Goal: Answer question/provide support

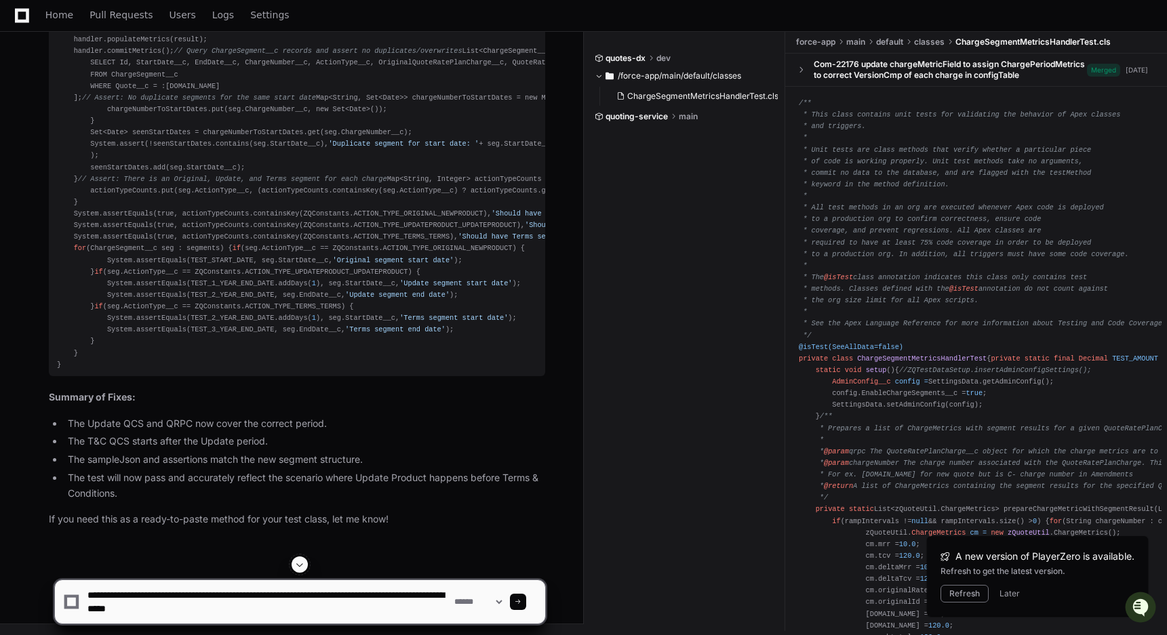
type textarea "**********"
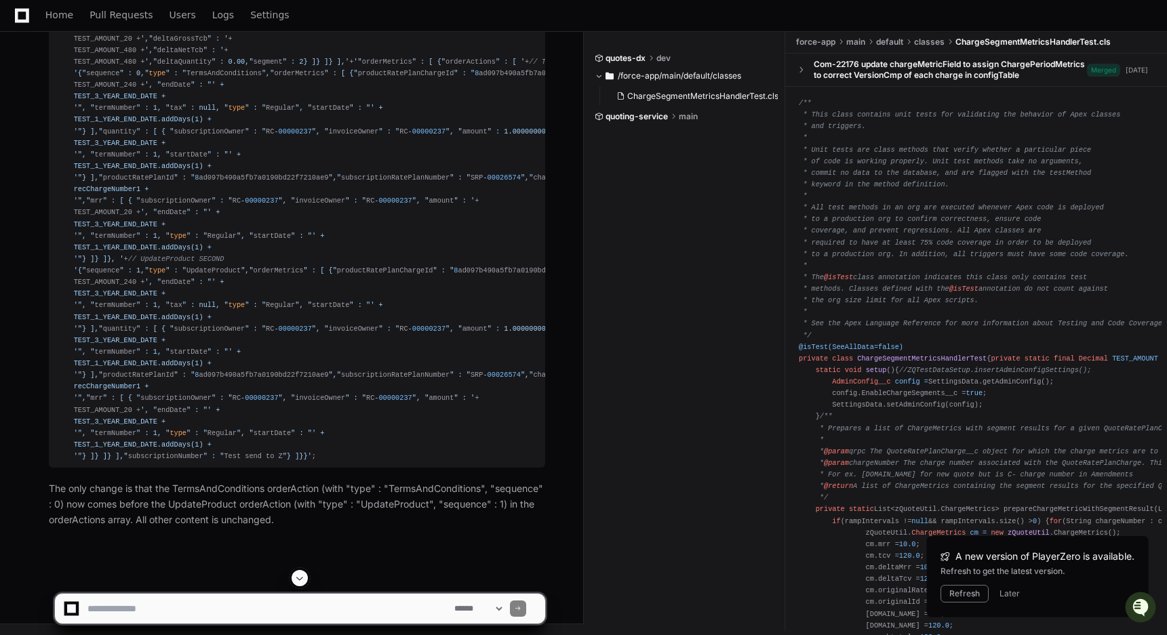
scroll to position [26871, 0]
click at [268, 231] on div "String sampleJson = '{" success " : true," previewResult " : {" chargeMetrics "…" at bounding box center [297, 97] width 480 height 732
click at [345, 455] on div "String sampleJson = '{" success " : true," previewResult " : {" chargeMetrics "…" at bounding box center [297, 97] width 480 height 732
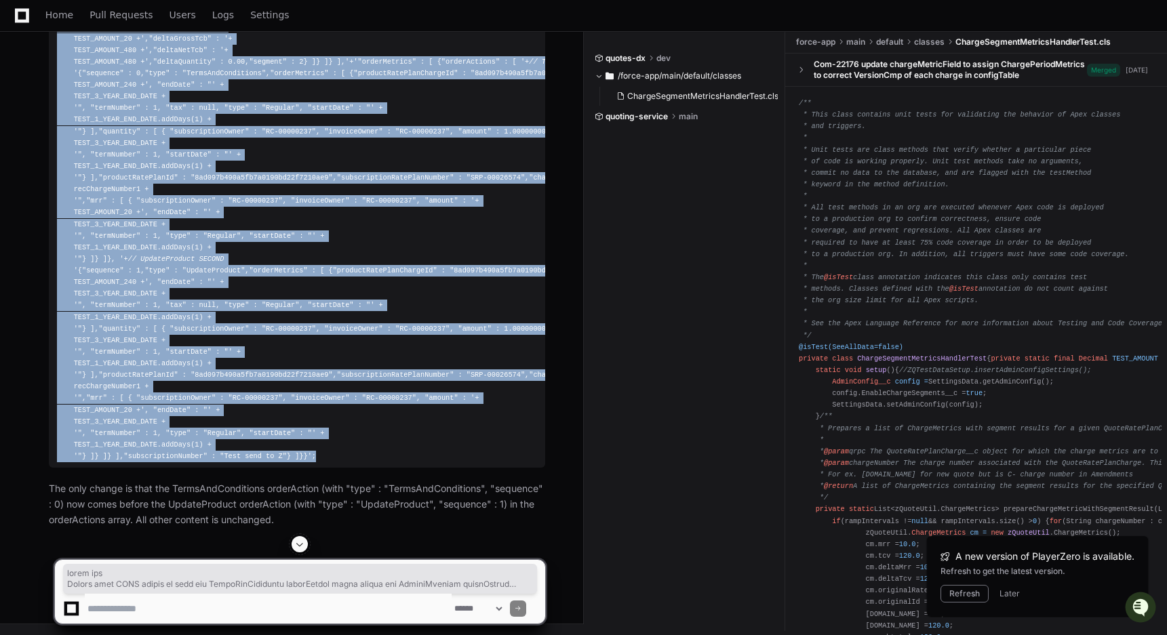
scroll to position [25998, 0]
drag, startPoint x: 327, startPoint y: 456, endPoint x: 54, endPoint y: 535, distance: 284.5
click at [53, 468] on pre "String sampleJson = '{" success " : true," previewResult " : {" chargeMetrics "…" at bounding box center [297, 96] width 496 height 742
copy div "String sampleJson = '{" success " : true," previewResult " : {" chargeMetrics "…"
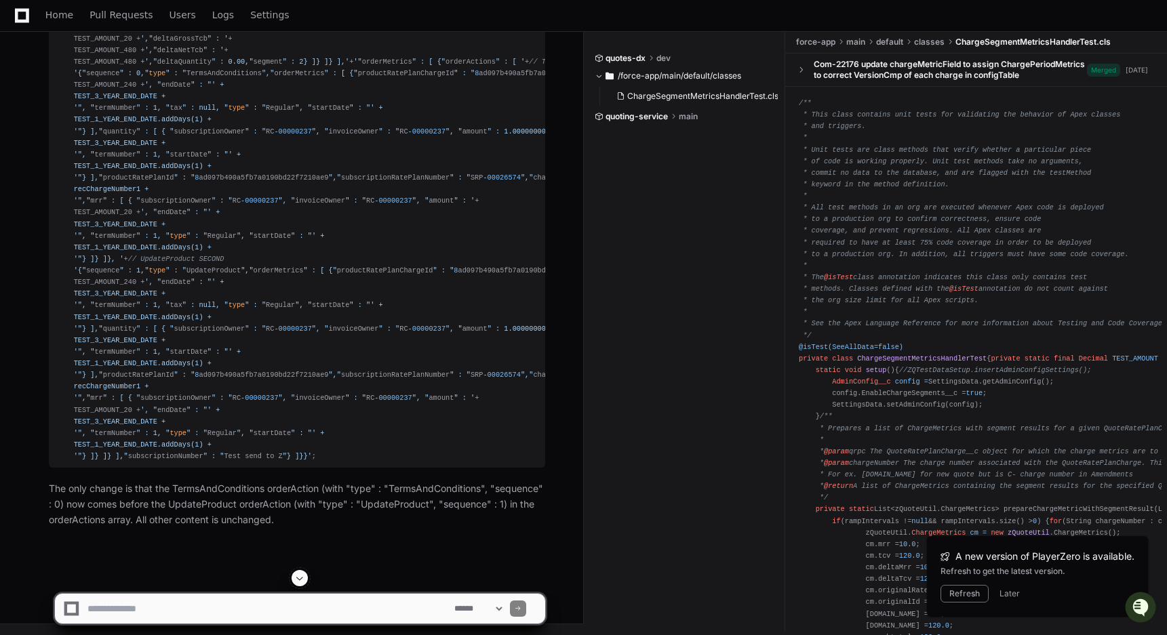
click at [191, 610] on textarea at bounding box center [268, 609] width 367 height 30
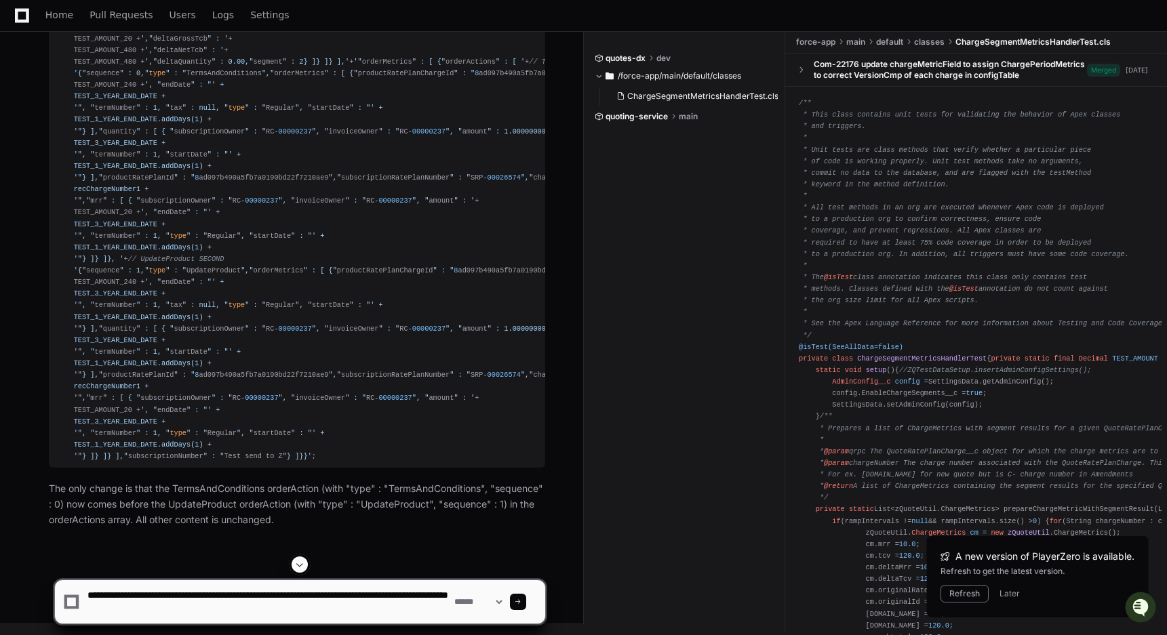
paste textarea "**********"
type textarea "**********"
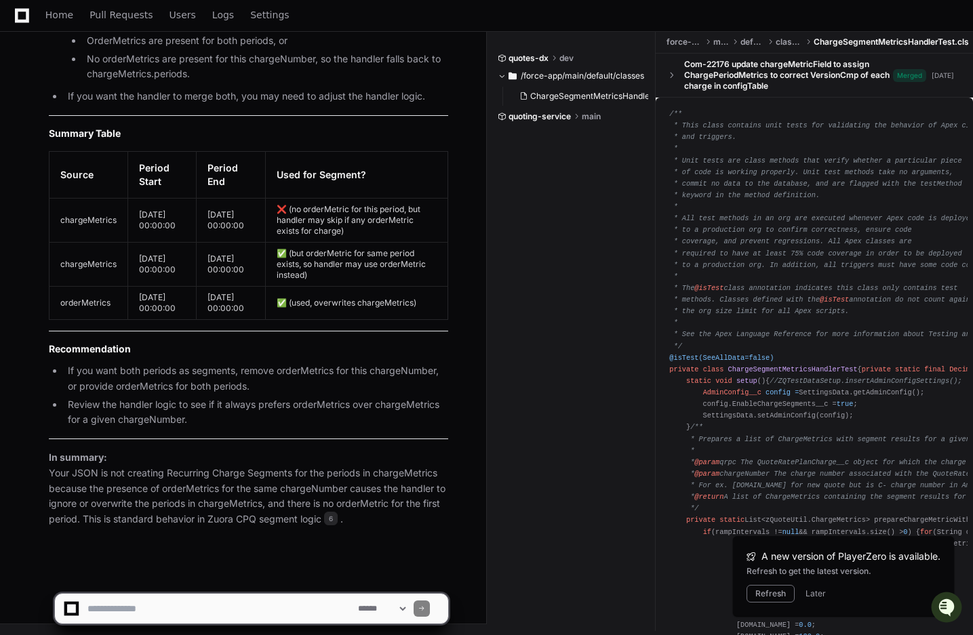
scroll to position [28928, 0]
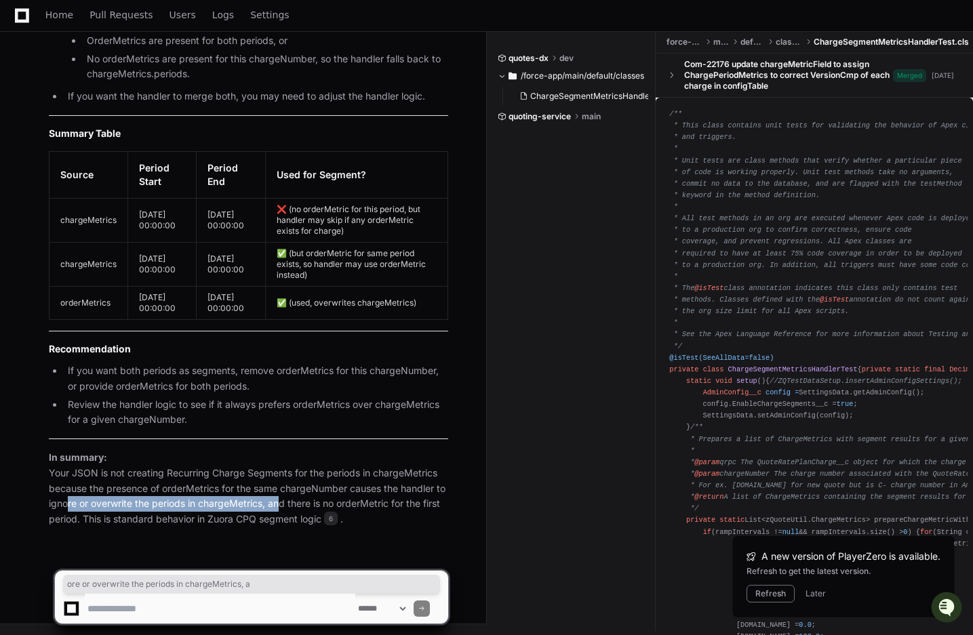
drag, startPoint x: 60, startPoint y: 504, endPoint x: 275, endPoint y: 504, distance: 214.3
click at [275, 504] on p "In summary: Your JSON is not creating Recurring Charge Segments for the periods…" at bounding box center [248, 488] width 399 height 77
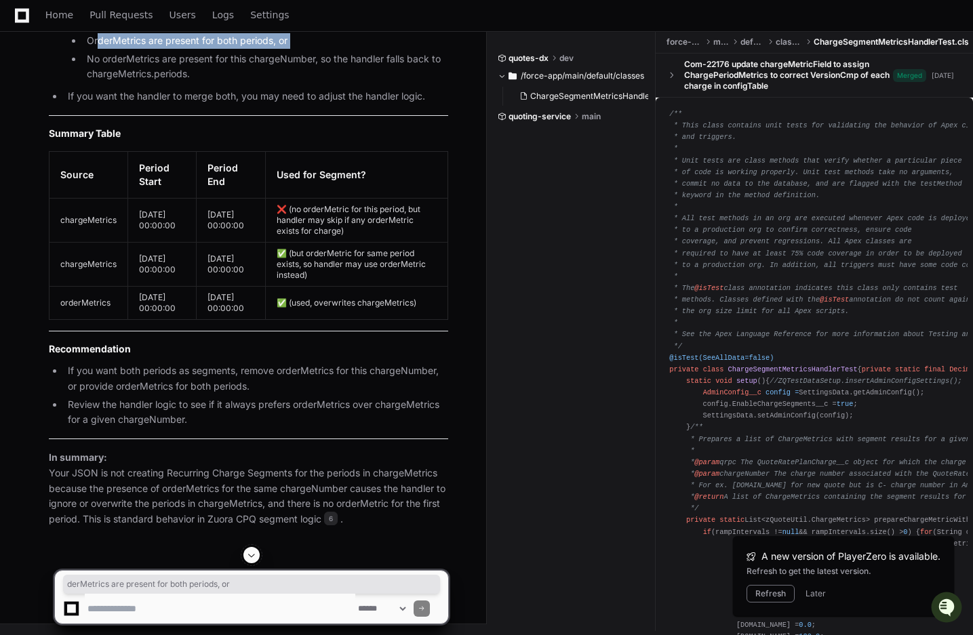
drag, startPoint x: 98, startPoint y: 265, endPoint x: 302, endPoint y: 275, distance: 203.6
click at [302, 82] on ul "OrderMetrics are present for both periods, or No orderMetrics are present for t…" at bounding box center [258, 57] width 380 height 49
click at [302, 83] on li "No orderMetrics are present for this chargeNumber, so the handler falls back to…" at bounding box center [265, 67] width 365 height 31
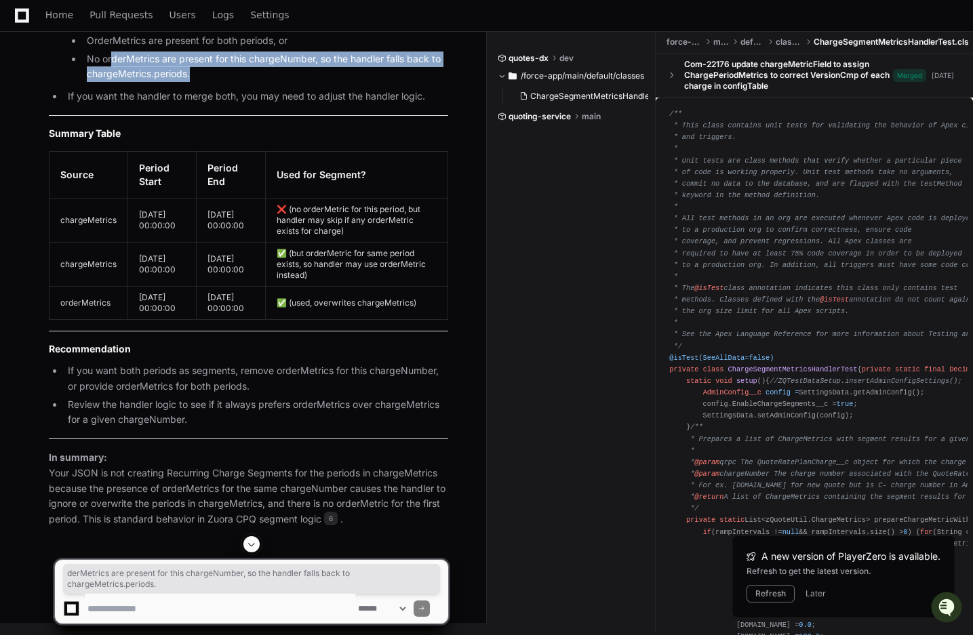
drag, startPoint x: 111, startPoint y: 277, endPoint x: 311, endPoint y: 302, distance: 201.7
click at [311, 83] on li "No orderMetrics are present for this chargeNumber, so the handler falls back to…" at bounding box center [265, 67] width 365 height 31
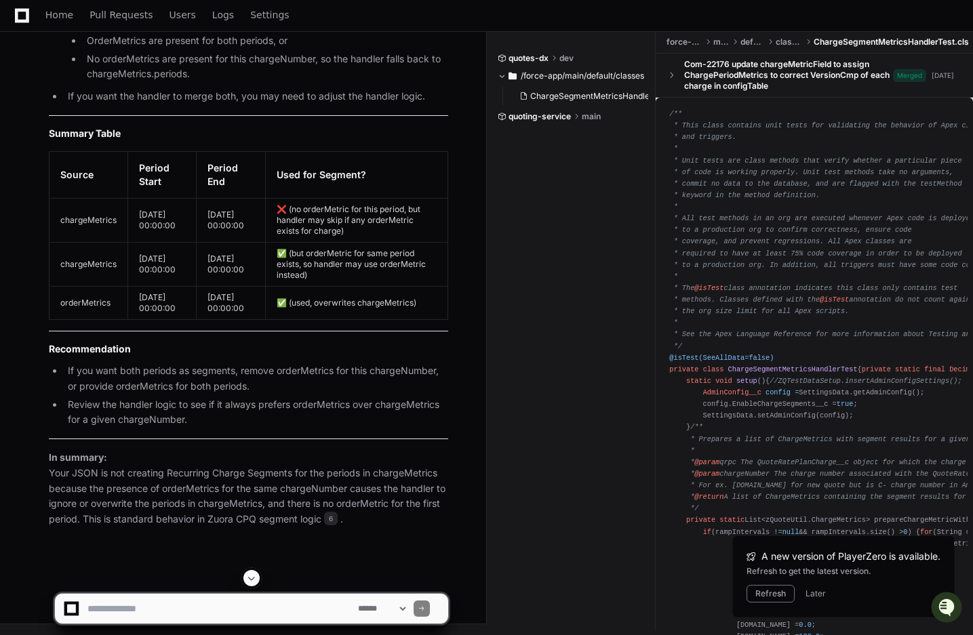
scroll to position [28928, 0]
click at [153, 614] on textarea at bounding box center [220, 609] width 271 height 30
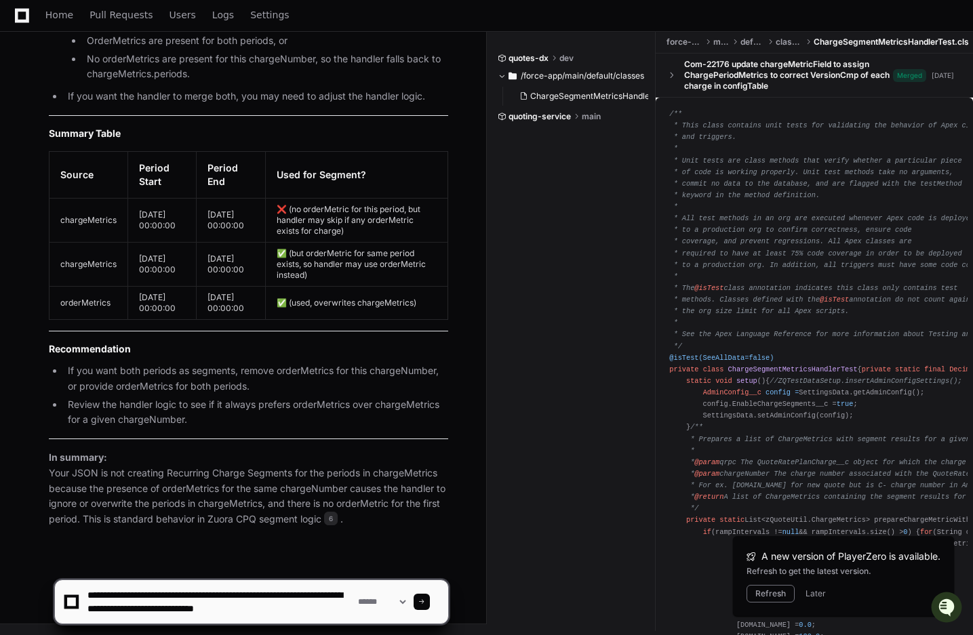
scroll to position [4, 0]
type textarea "**********"
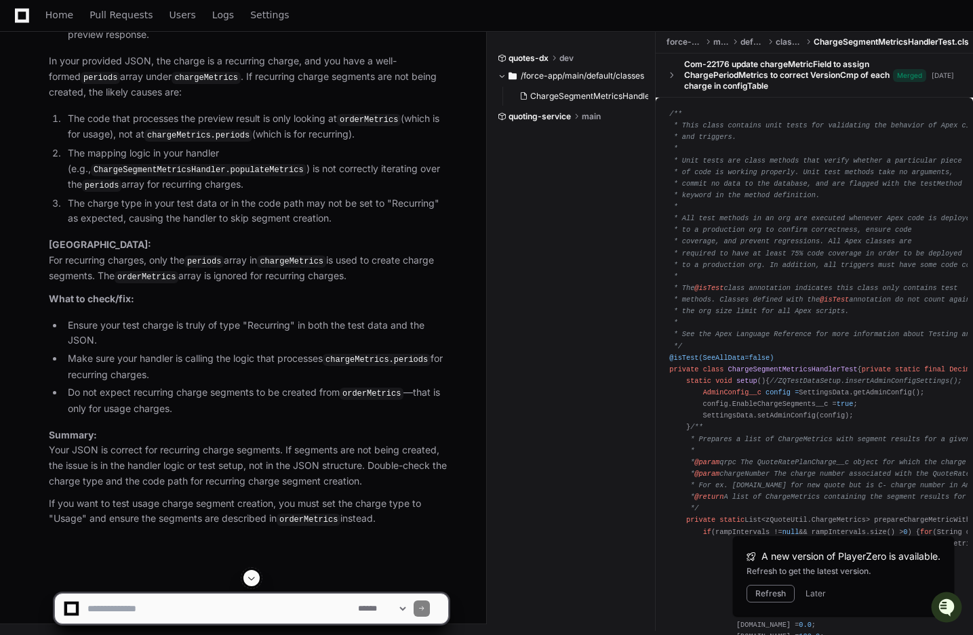
scroll to position [29739, 0]
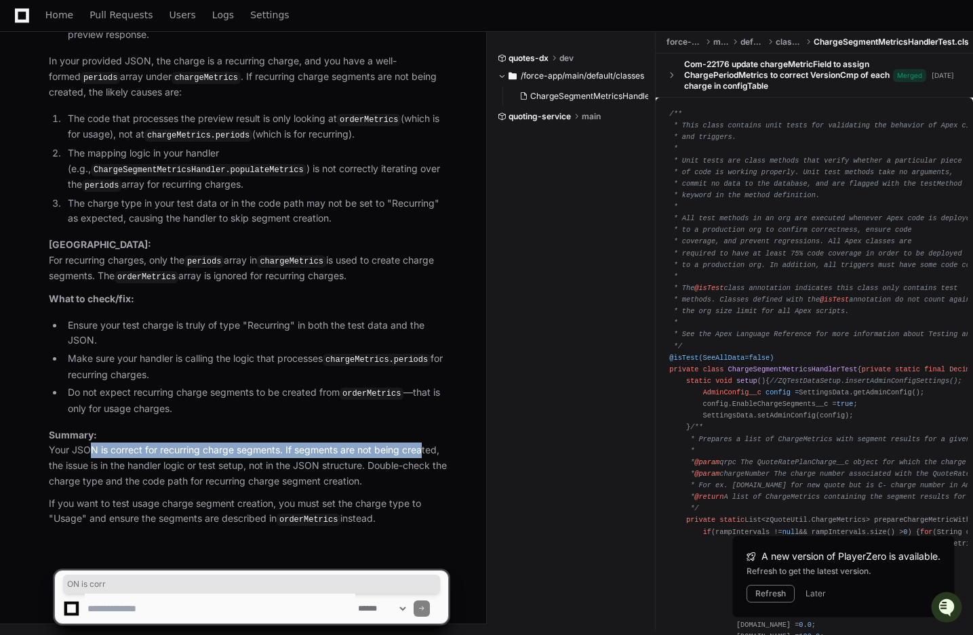
drag, startPoint x: 84, startPoint y: 452, endPoint x: 418, endPoint y: 456, distance: 334.3
click at [419, 457] on p "Summary: Your JSON is correct for recurring charge segments. If segments are no…" at bounding box center [248, 459] width 399 height 62
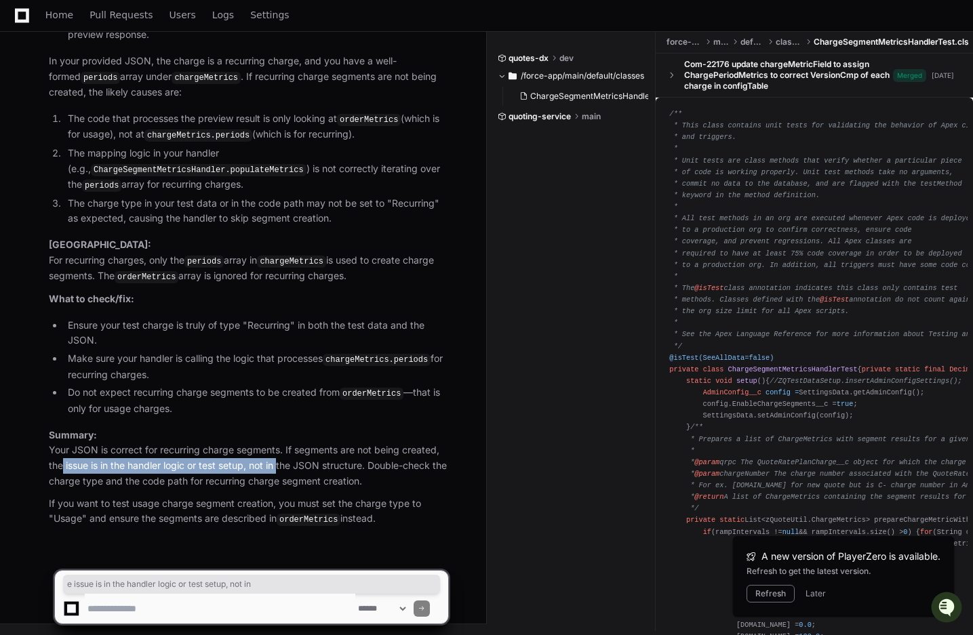
drag, startPoint x: 60, startPoint y: 464, endPoint x: 275, endPoint y: 464, distance: 215.6
click at [276, 465] on p "Summary: Your JSON is correct for recurring charge segments. If segments are no…" at bounding box center [248, 459] width 399 height 62
click at [275, 464] on p "Summary: Your JSON is correct for recurring charge segments. If segments are no…" at bounding box center [248, 459] width 399 height 62
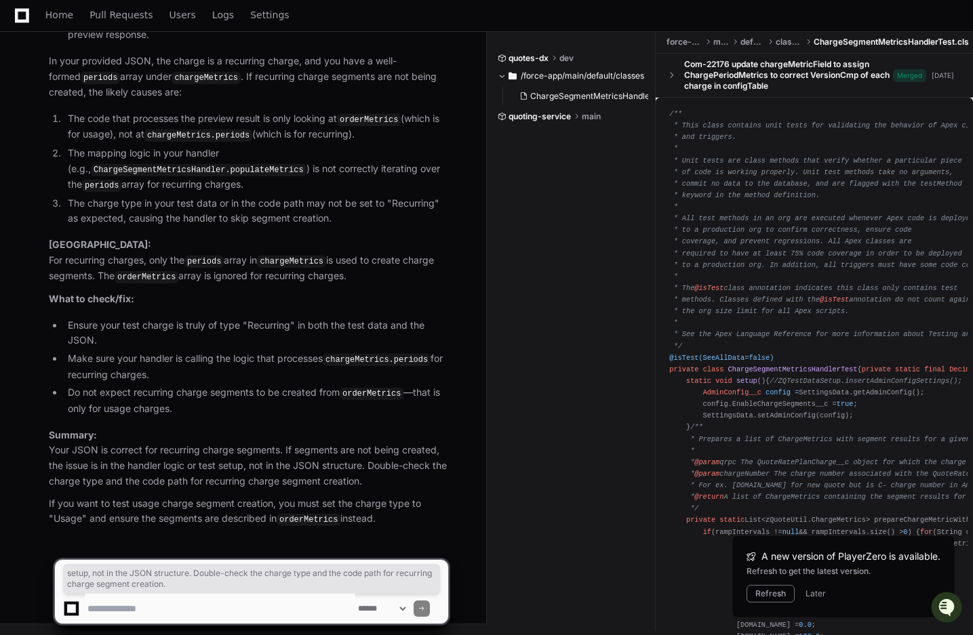
drag, startPoint x: 221, startPoint y: 471, endPoint x: 429, endPoint y: 473, distance: 208.2
click at [430, 475] on p "Summary: Your JSON is correct for recurring charge segments. If segments are no…" at bounding box center [248, 459] width 399 height 62
click at [325, 464] on p "Summary: Your JSON is correct for recurring charge segments. If segments are no…" at bounding box center [248, 459] width 399 height 62
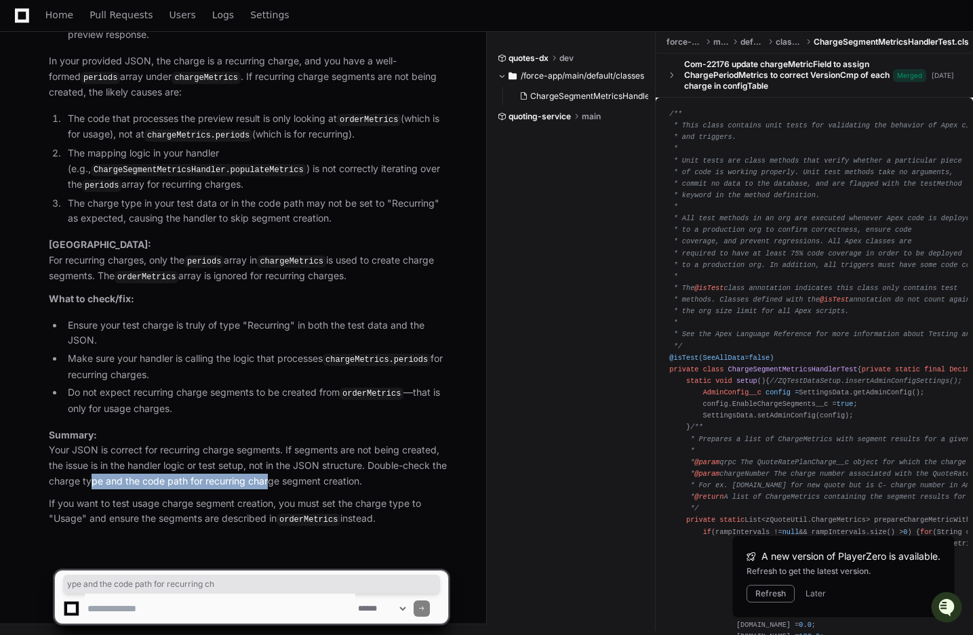
drag, startPoint x: 102, startPoint y: 479, endPoint x: 281, endPoint y: 479, distance: 178.3
click at [281, 481] on p "Summary: Your JSON is correct for recurring charge segments. If segments are no…" at bounding box center [248, 459] width 399 height 62
click at [267, 483] on p "Summary: Your JSON is correct for recurring charge segments. If segments are no…" at bounding box center [248, 459] width 399 height 62
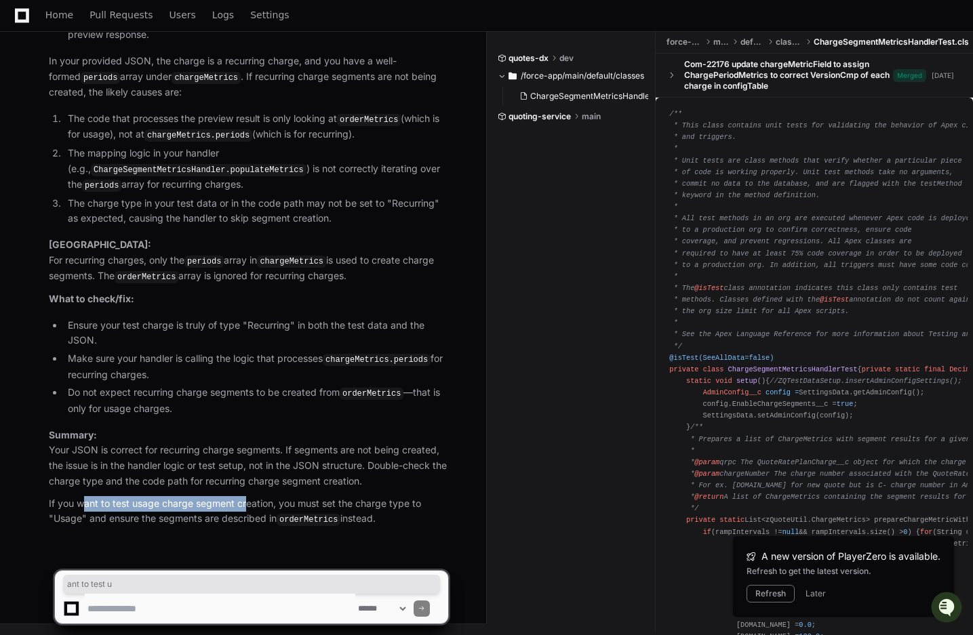
drag, startPoint x: 81, startPoint y: 506, endPoint x: 244, endPoint y: 507, distance: 163.4
click at [245, 508] on p "If you want to test usage charge segment creation, you must set the charge type…" at bounding box center [248, 511] width 399 height 31
click at [244, 507] on p "If you want to test usage charge segment creation, you must set the charge type…" at bounding box center [248, 511] width 399 height 31
drag, startPoint x: 189, startPoint y: 501, endPoint x: 374, endPoint y: 499, distance: 185.1
click at [374, 500] on p "If you want to test usage charge segment creation, you must set the charge type…" at bounding box center [248, 511] width 399 height 31
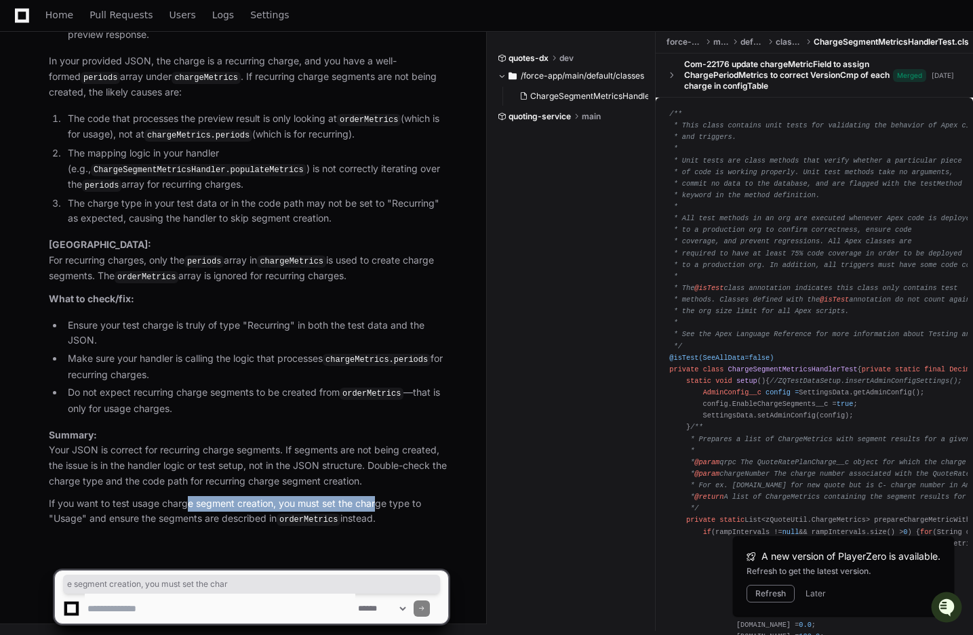
click at [374, 499] on p "If you want to test usage charge segment creation, you must set the charge type…" at bounding box center [248, 511] width 399 height 31
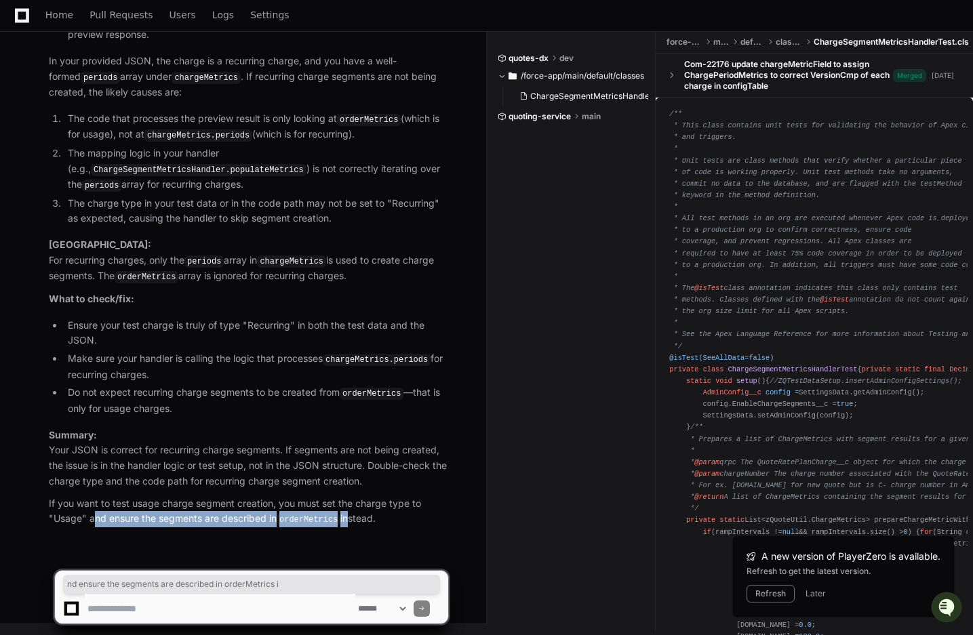
drag, startPoint x: 94, startPoint y: 519, endPoint x: 349, endPoint y: 517, distance: 254.9
click at [350, 519] on p "If you want to test usage charge segment creation, you must set the charge type…" at bounding box center [248, 511] width 399 height 31
click at [349, 517] on p "If you want to test usage charge segment creation, you must set the charge type…" at bounding box center [248, 511] width 399 height 31
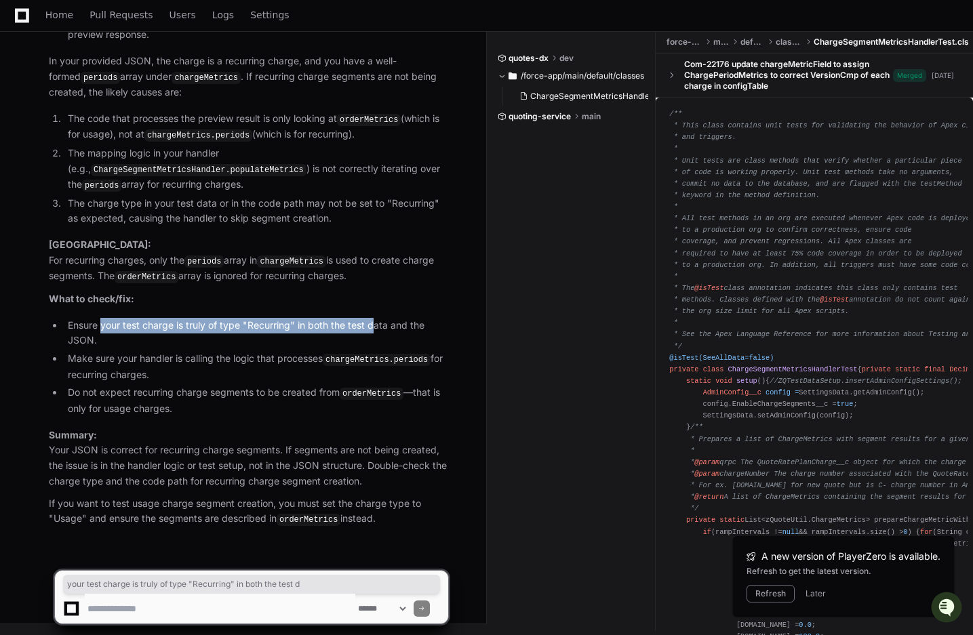
drag, startPoint x: 103, startPoint y: 326, endPoint x: 376, endPoint y: 324, distance: 273.2
click at [376, 325] on li "Ensure your test charge is truly of type "Recurring" in both the test data and …" at bounding box center [256, 333] width 384 height 31
click at [376, 324] on li "Ensure your test charge is truly of type "Recurring" in both the test data and …" at bounding box center [256, 333] width 384 height 31
drag, startPoint x: 128, startPoint y: 324, endPoint x: 351, endPoint y: 334, distance: 223.3
click at [352, 335] on li "Ensure your test charge is truly of type "Recurring" in both the test data and …" at bounding box center [256, 333] width 384 height 31
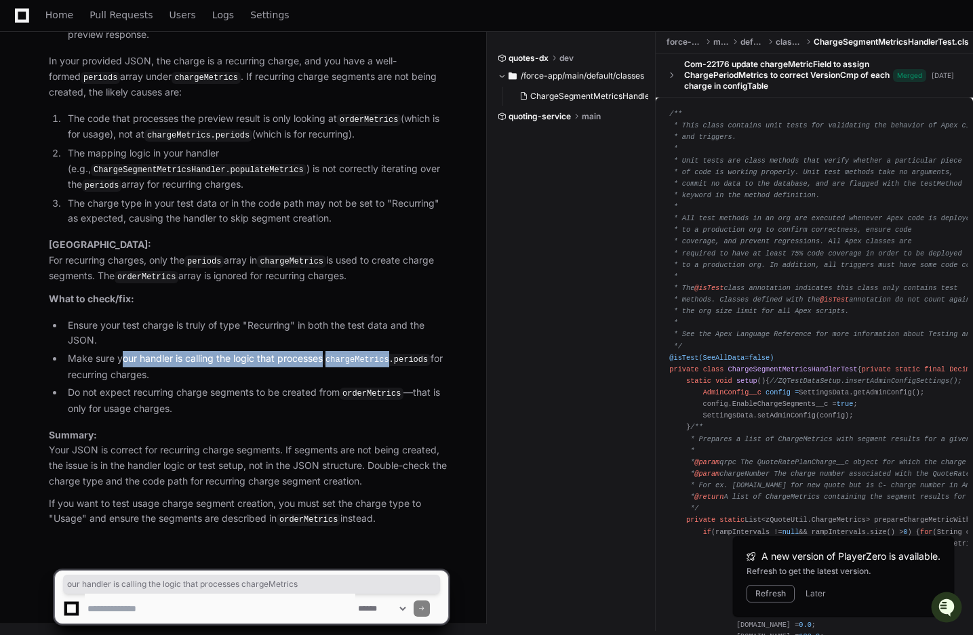
drag, startPoint x: 122, startPoint y: 363, endPoint x: 394, endPoint y: 361, distance: 271.9
click at [394, 361] on li "Make sure your handler is calling the logic that processes chargeMetrics.period…" at bounding box center [256, 366] width 384 height 31
click at [393, 360] on code "chargeMetrics.periods" at bounding box center [377, 360] width 108 height 12
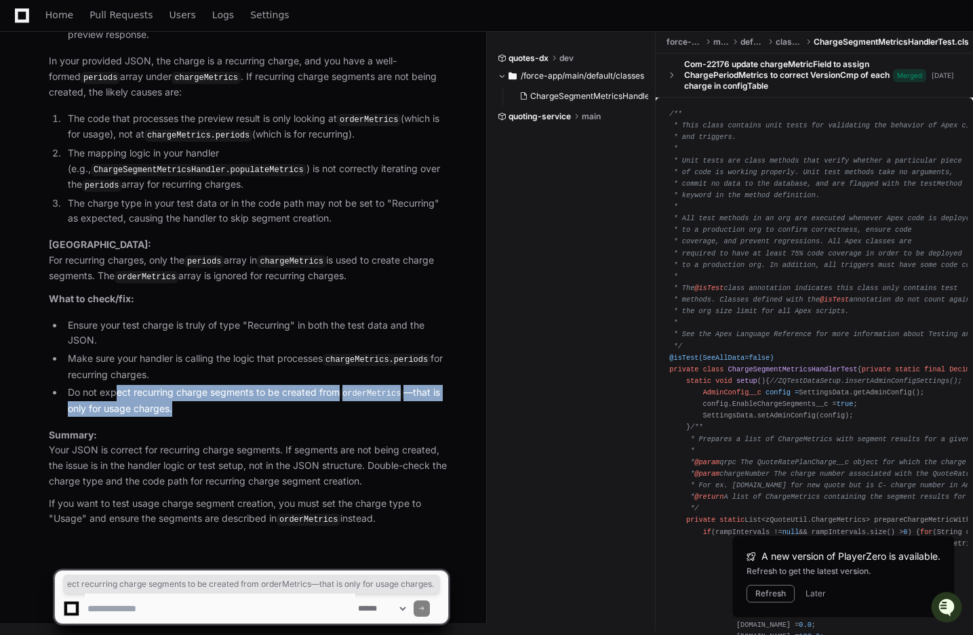
drag, startPoint x: 117, startPoint y: 394, endPoint x: 395, endPoint y: 407, distance: 278.3
click at [395, 408] on li "Do not expect recurring charge segments to be created from orderMetrics —that i…" at bounding box center [256, 400] width 384 height 31
click at [395, 407] on li "Do not expect recurring charge segments to be created from orderMetrics —that i…" at bounding box center [256, 400] width 384 height 31
